Goal: Task Accomplishment & Management: Manage account settings

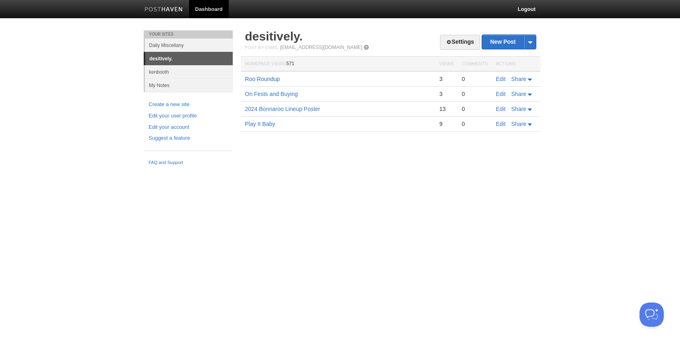
click at [261, 79] on link "Roo Roundup" at bounding box center [262, 79] width 35 height 6
click at [500, 77] on link "Edit" at bounding box center [501, 79] width 10 height 6
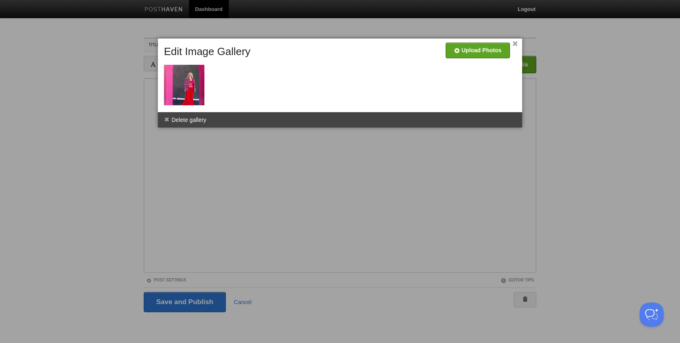
click at [513, 45] on link "×" at bounding box center [514, 44] width 5 height 4
click at [516, 43] on link "×" at bounding box center [514, 44] width 5 height 4
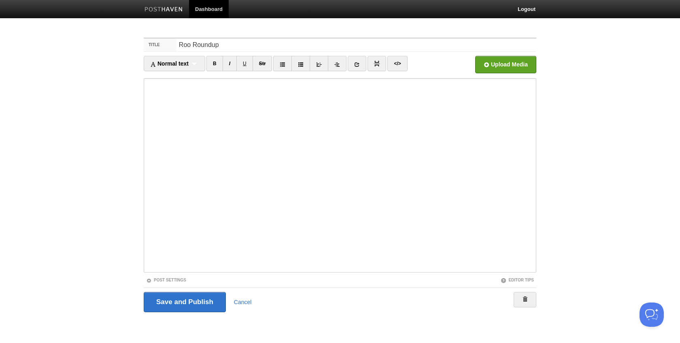
click at [178, 11] on img at bounding box center [163, 10] width 38 height 6
click at [210, 8] on link "Dashboard" at bounding box center [209, 9] width 40 height 18
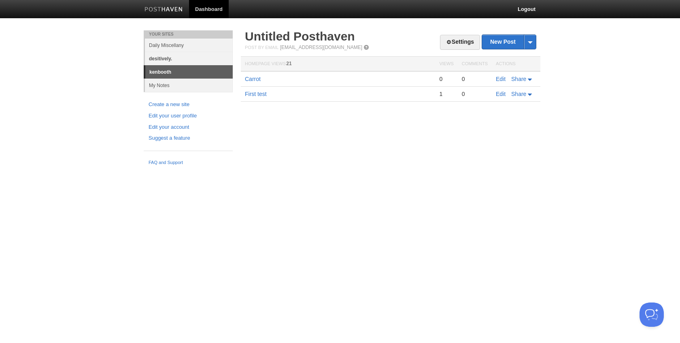
click at [161, 55] on link "desitively." at bounding box center [189, 58] width 88 height 13
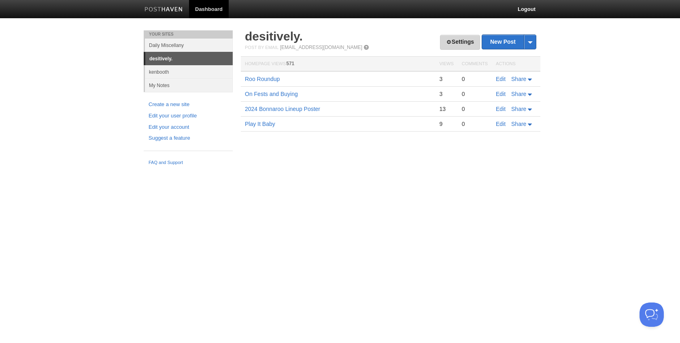
click at [462, 38] on link "Settings" at bounding box center [460, 42] width 40 height 15
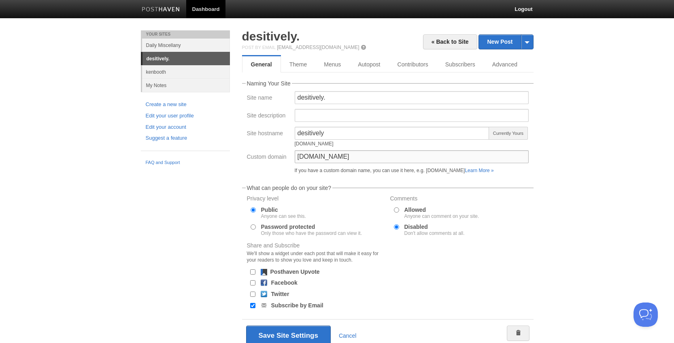
drag, startPoint x: 341, startPoint y: 159, endPoint x: 297, endPoint y: 159, distance: 44.1
click at [297, 159] on input "[DOMAIN_NAME]" at bounding box center [412, 156] width 234 height 13
click at [276, 334] on button "Save Site Settings" at bounding box center [288, 335] width 85 height 20
